Goal: Task Accomplishment & Management: Use online tool/utility

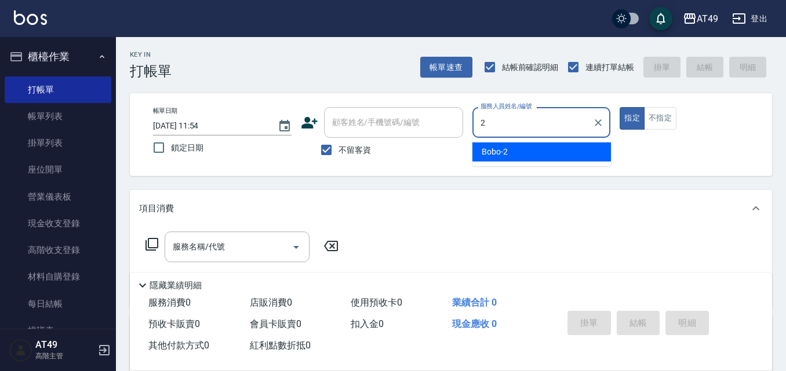
type input "2"
type button "true"
type input "Bobo-2"
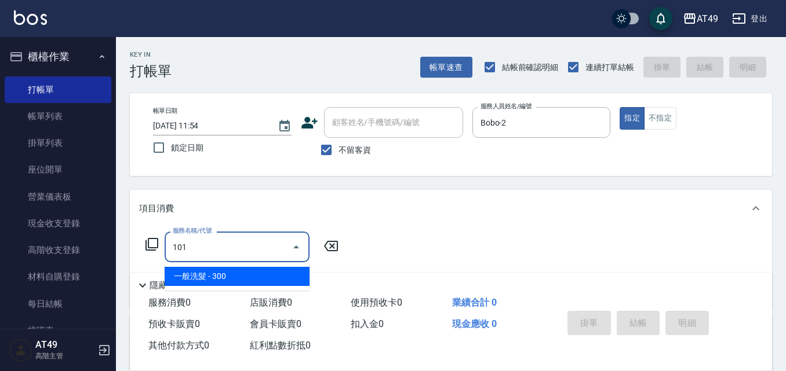
type input "一般洗髮(101)"
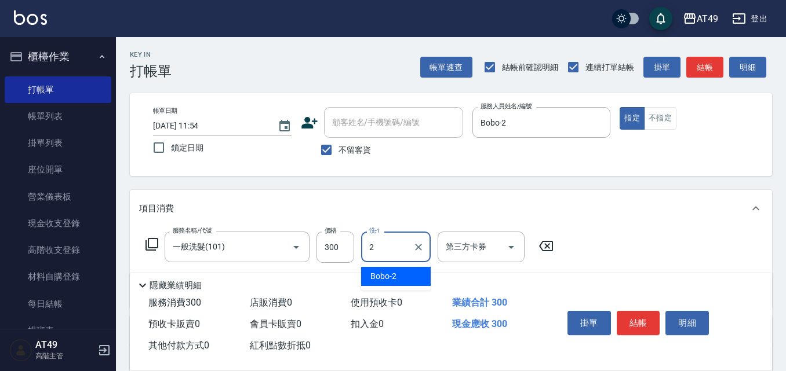
type input "Bobo-2"
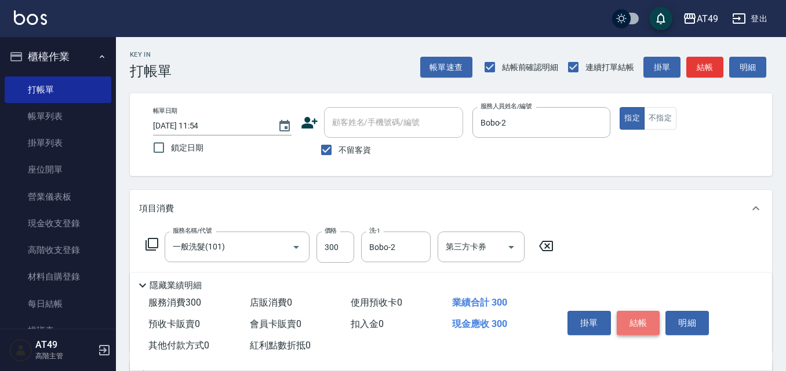
click at [629, 320] on button "結帳" at bounding box center [638, 323] width 43 height 24
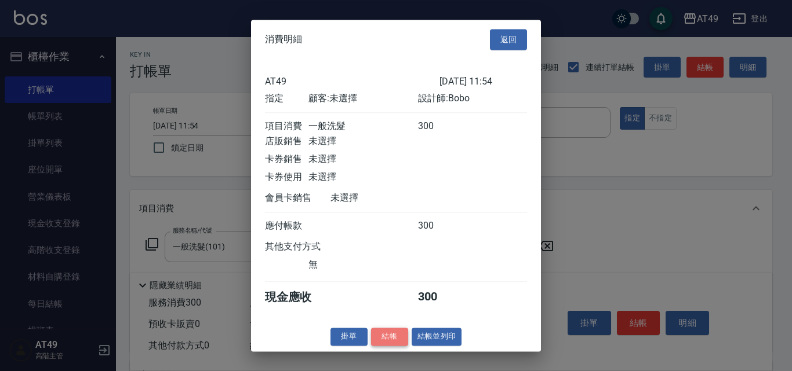
click at [380, 340] on button "結帳" at bounding box center [389, 337] width 37 height 18
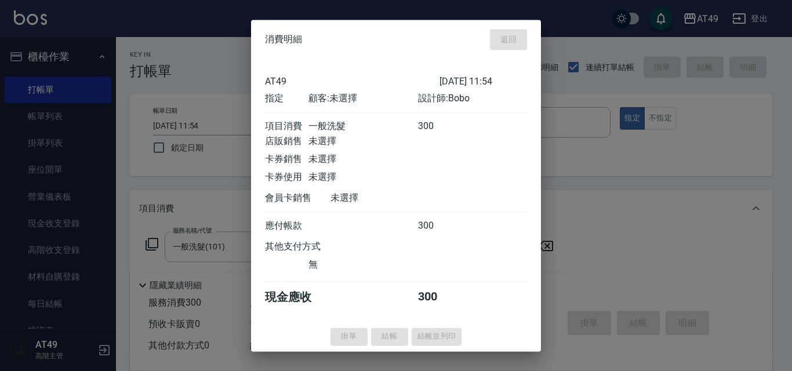
type input "[DATE] 13:43"
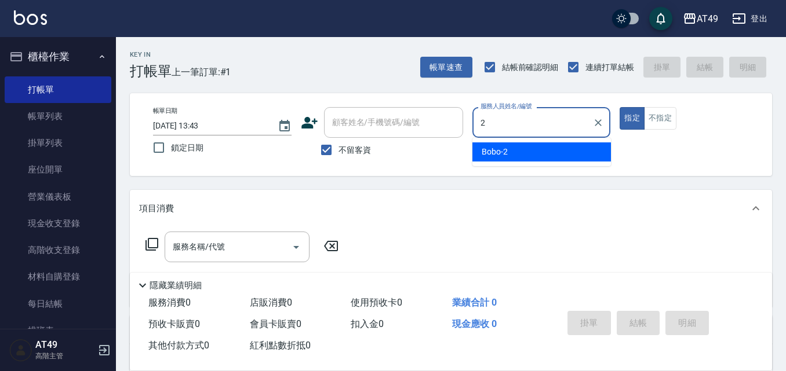
type input "Bobo-2"
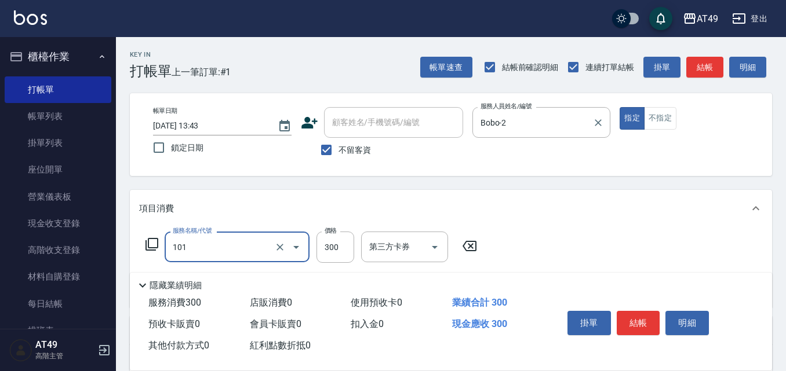
type input "一般洗髮(101)"
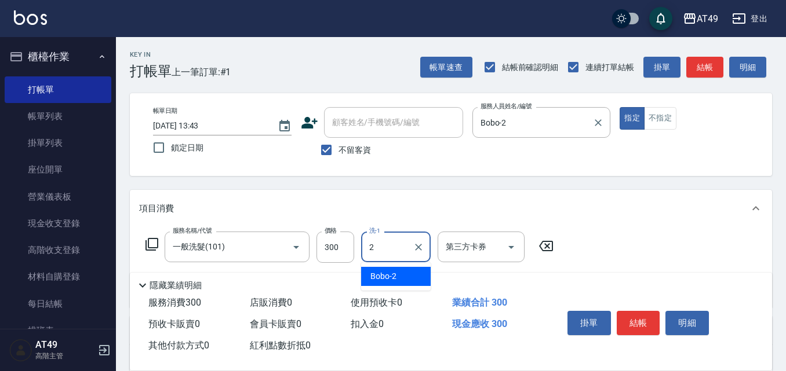
type input "Bobo-2"
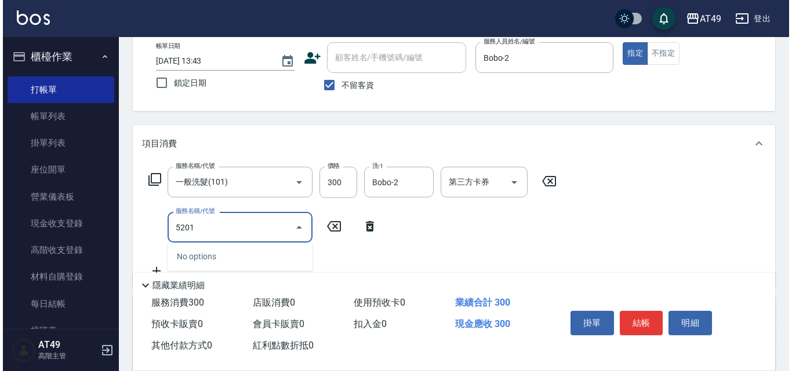
scroll to position [174, 0]
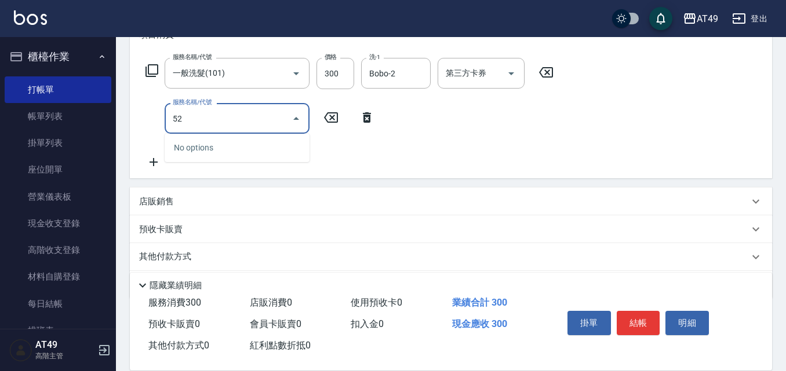
type input "5"
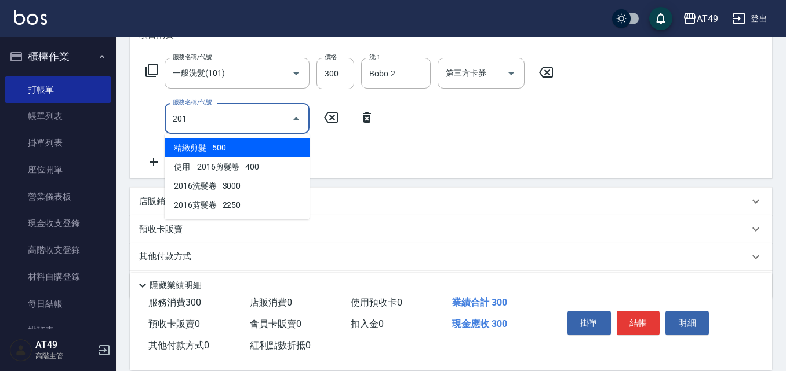
type input "精緻剪髮(201)"
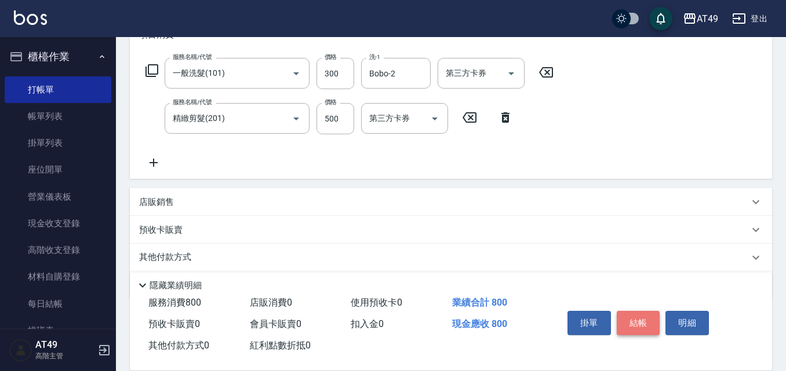
click at [655, 312] on button "結帳" at bounding box center [638, 323] width 43 height 24
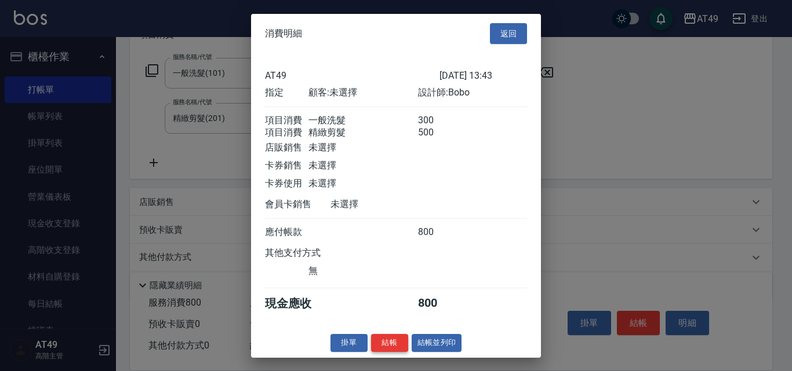
click at [391, 349] on button "結帳" at bounding box center [389, 343] width 37 height 18
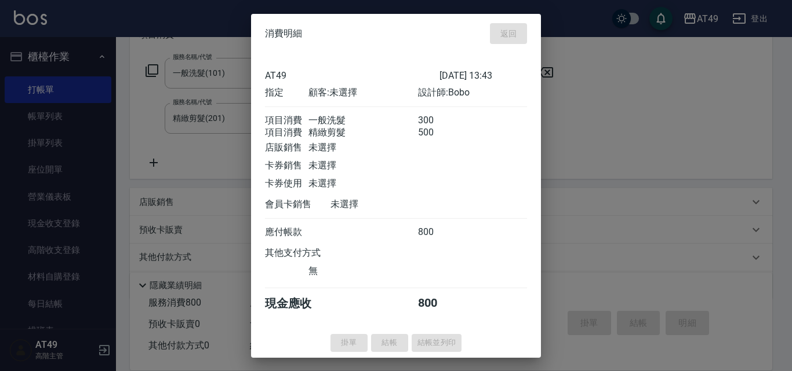
type input "[DATE] 13:46"
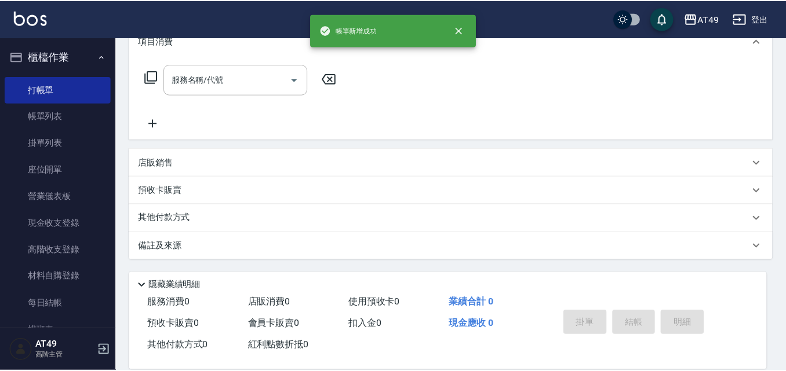
scroll to position [0, 0]
